Goal: Task Accomplishment & Management: Manage account settings

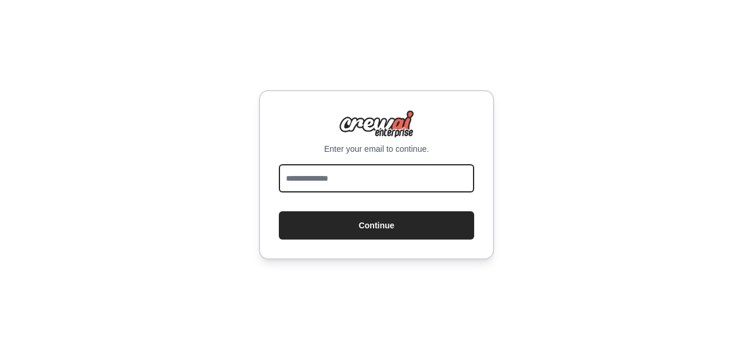
drag, startPoint x: 0, startPoint y: 0, endPoint x: 393, endPoint y: 172, distance: 429.2
click at [393, 172] on input "email" at bounding box center [376, 178] width 195 height 28
type input "**********"
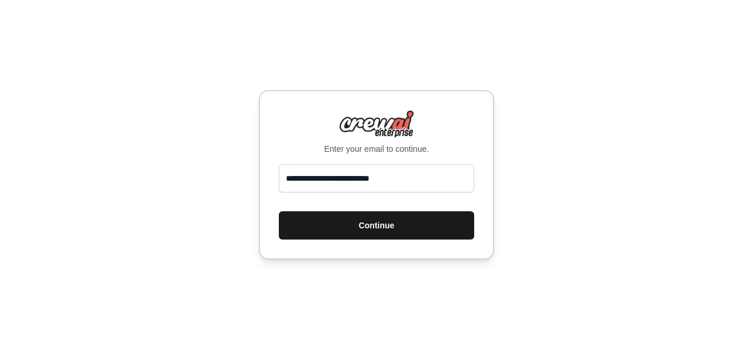
click at [355, 224] on button "Continue" at bounding box center [376, 225] width 195 height 28
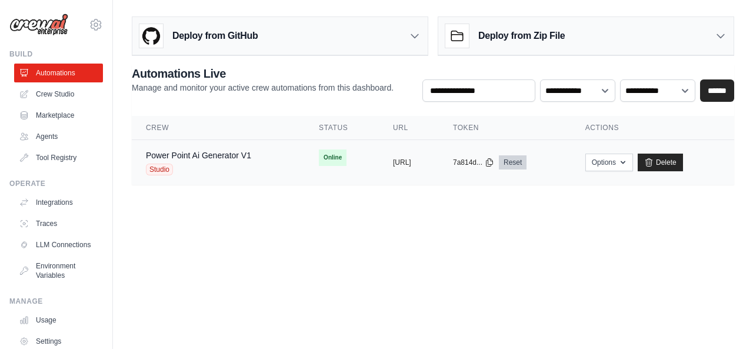
click at [527, 162] on link "Reset" at bounding box center [513, 162] width 28 height 14
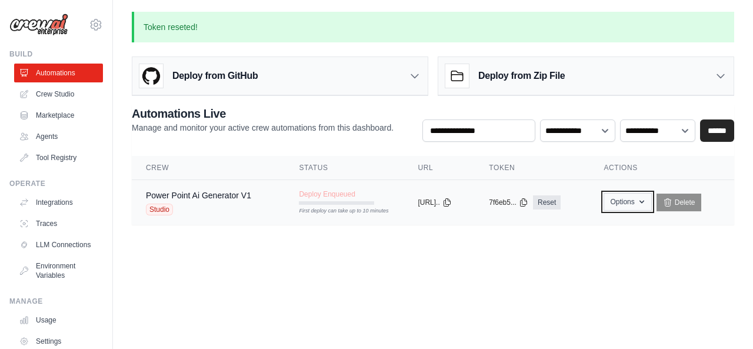
click at [647, 203] on icon "button" at bounding box center [641, 201] width 9 height 9
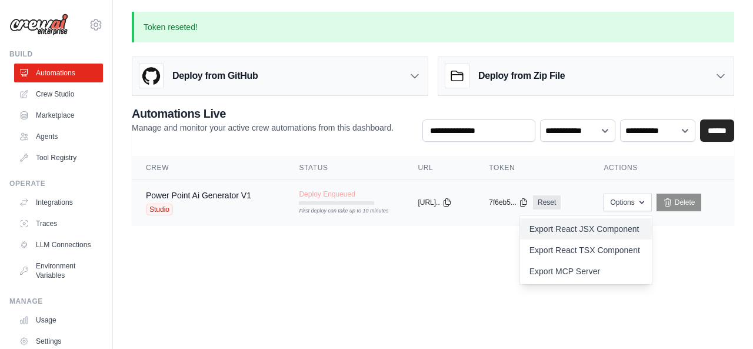
click at [601, 230] on link "Export React JSX Component" at bounding box center [586, 228] width 132 height 21
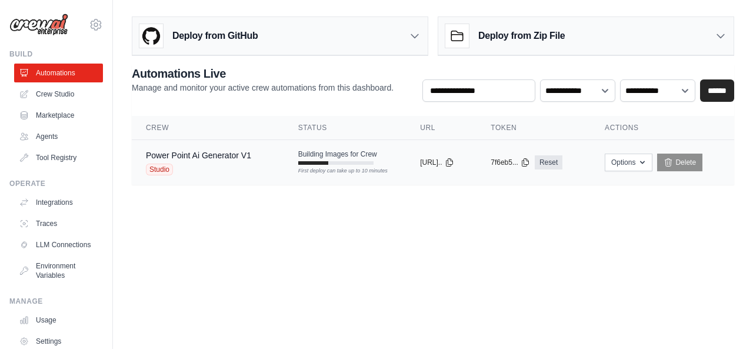
click at [342, 158] on div "Building Images for Crew First deploy can take up to 10 minutes" at bounding box center [337, 156] width 79 height 15
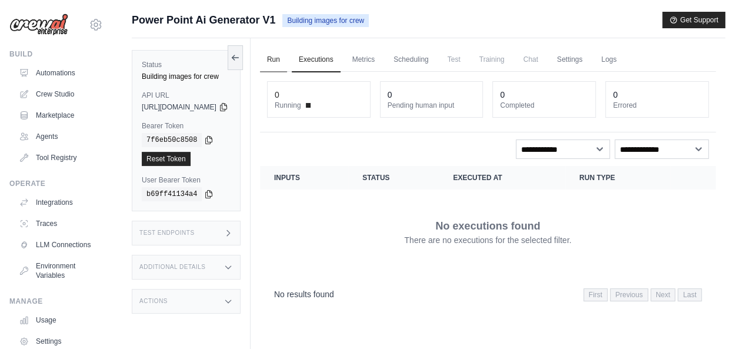
click at [287, 59] on link "Run" at bounding box center [273, 60] width 27 height 25
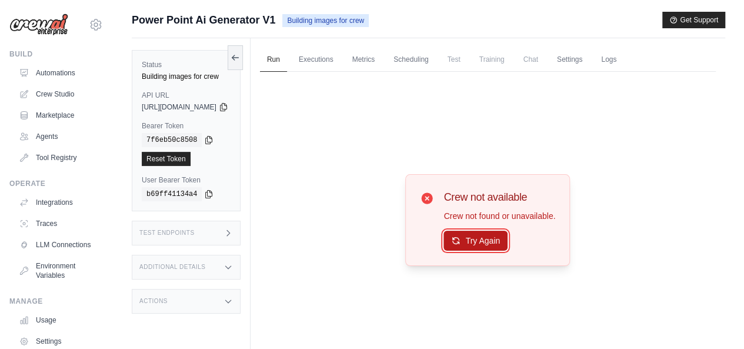
click at [496, 238] on button "Try Again" at bounding box center [476, 241] width 64 height 20
click at [382, 62] on link "Metrics" at bounding box center [363, 60] width 37 height 25
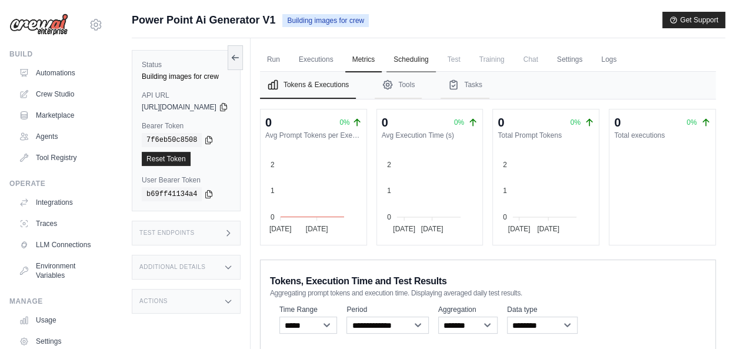
click at [435, 64] on link "Scheduling" at bounding box center [411, 60] width 49 height 25
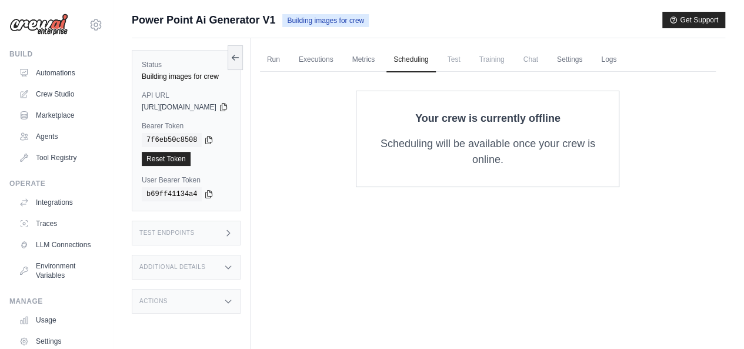
scroll to position [49, 0]
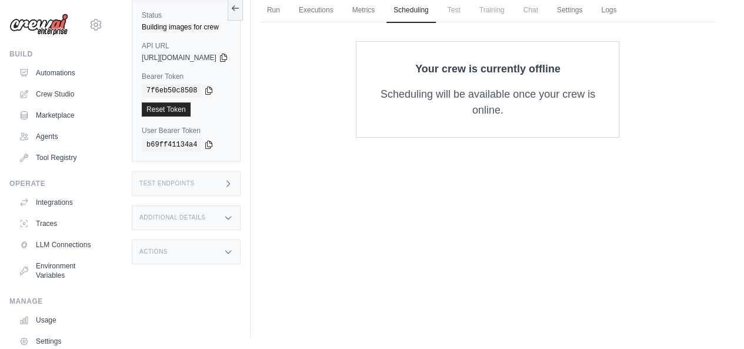
click at [233, 179] on icon at bounding box center [228, 183] width 9 height 9
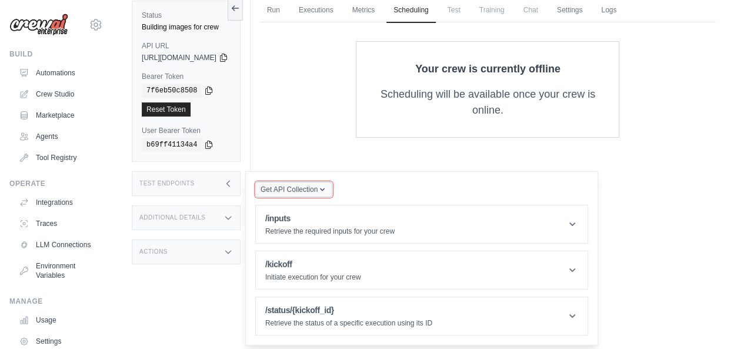
click at [327, 187] on icon "button" at bounding box center [322, 189] width 9 height 9
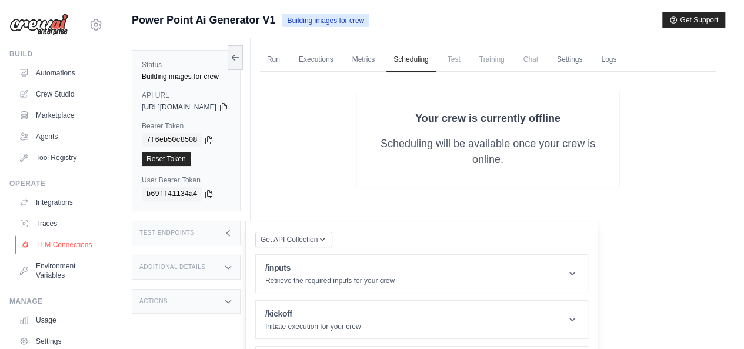
click at [42, 246] on link "LLM Connections" at bounding box center [59, 244] width 89 height 19
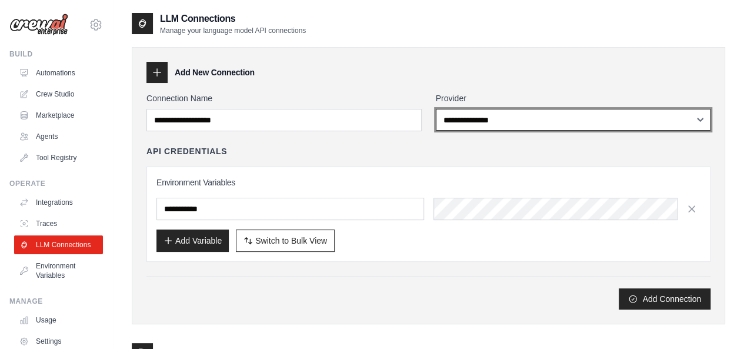
click at [541, 122] on select "**********" at bounding box center [573, 120] width 275 height 22
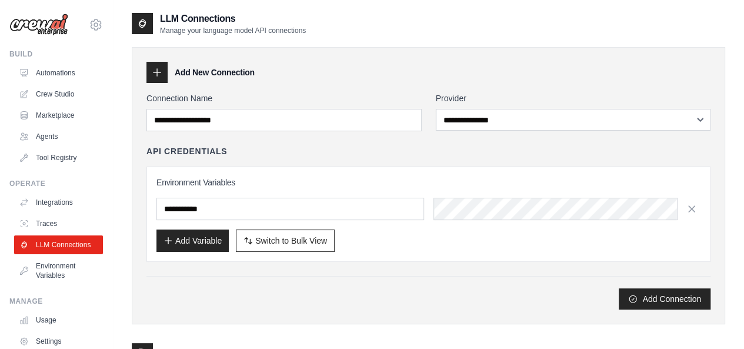
click at [401, 152] on div "API Credentials" at bounding box center [428, 151] width 564 height 12
